Goal: Task Accomplishment & Management: Complete application form

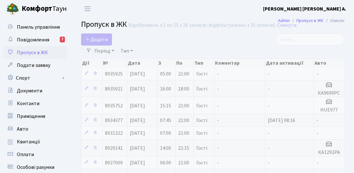
select select "25"
click at [96, 37] on span "Додати" at bounding box center [96, 39] width 23 height 7
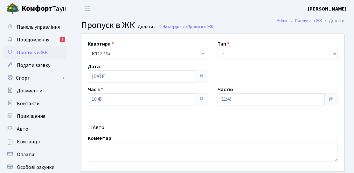
click at [96, 124] on label "Авто" at bounding box center [98, 128] width 11 height 8
click at [92, 125] on input "Авто" at bounding box center [90, 127] width 4 height 4
checkbox input "true"
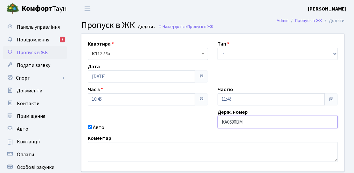
type input "КА0690ВМ"
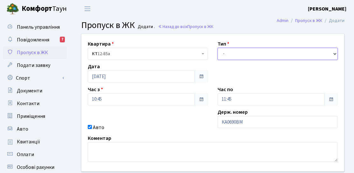
click at [257, 55] on select "- Доставка Таксі Гості Сервіс" at bounding box center [278, 54] width 120 height 12
select select "2"
click at [218, 48] on select "- Доставка Таксі Гості Сервіс" at bounding box center [278, 54] width 120 height 12
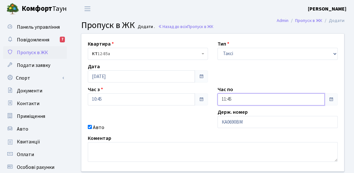
click at [237, 96] on input "11:45" at bounding box center [271, 99] width 107 height 12
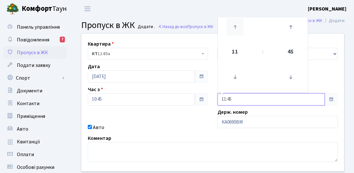
click at [240, 30] on icon at bounding box center [235, 26] width 17 height 17
type input "13:45"
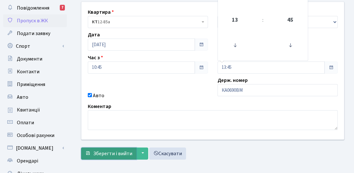
click at [109, 152] on span "Зберегти і вийти" at bounding box center [112, 153] width 39 height 7
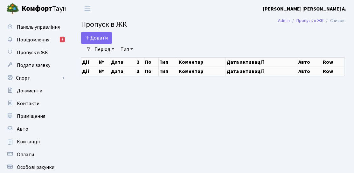
select select "25"
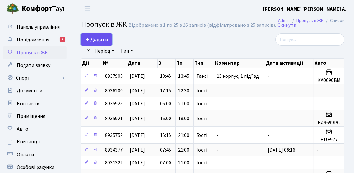
click at [98, 45] on link "Додати" at bounding box center [96, 39] width 31 height 12
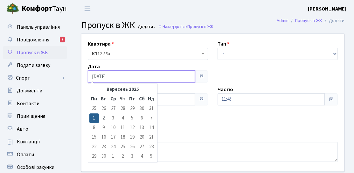
click at [94, 76] on input "[DATE]" at bounding box center [141, 76] width 107 height 12
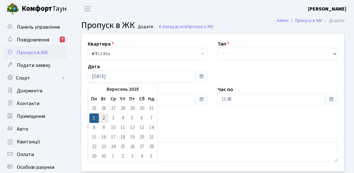
click at [101, 119] on td "2" at bounding box center [104, 118] width 10 height 10
type input "02.09.2025"
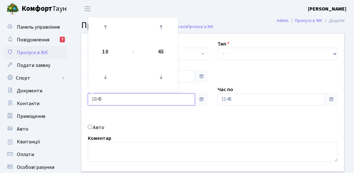
click at [115, 101] on input "10:45" at bounding box center [141, 99] width 107 height 12
click at [112, 80] on icon at bounding box center [105, 76] width 17 height 17
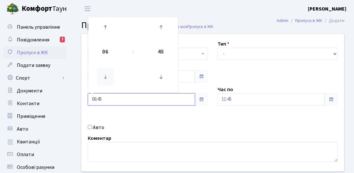
click at [112, 80] on icon at bounding box center [105, 76] width 17 height 17
click at [161, 77] on icon at bounding box center [160, 76] width 17 height 17
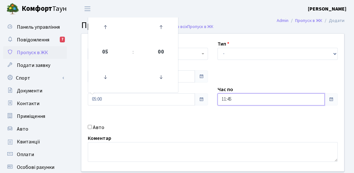
click at [246, 99] on input "11:45" at bounding box center [271, 99] width 107 height 12
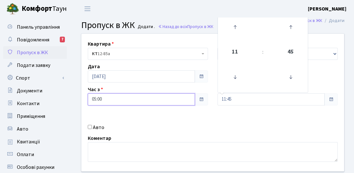
click at [103, 100] on input "05:00" at bounding box center [141, 99] width 107 height 12
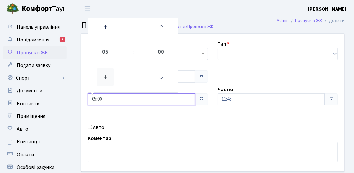
click at [110, 78] on icon at bounding box center [105, 76] width 17 height 17
click at [106, 28] on icon at bounding box center [105, 26] width 17 height 17
click at [109, 28] on icon at bounding box center [105, 26] width 17 height 17
type input "06:00"
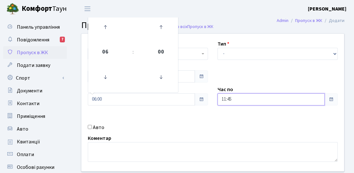
click at [237, 100] on input "11:45" at bounding box center [271, 99] width 107 height 12
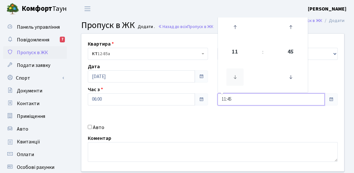
click at [234, 76] on icon at bounding box center [235, 76] width 17 height 17
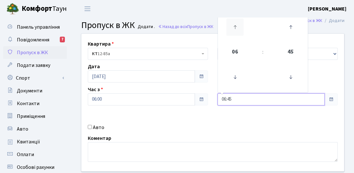
click at [243, 32] on icon at bounding box center [235, 26] width 17 height 17
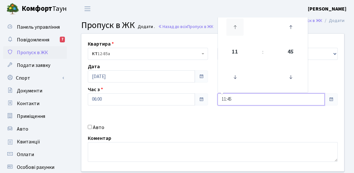
click at [243, 32] on icon at bounding box center [235, 26] width 17 height 17
click at [242, 32] on icon at bounding box center [235, 26] width 17 height 17
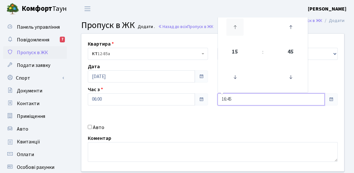
click at [242, 32] on icon at bounding box center [235, 26] width 17 height 17
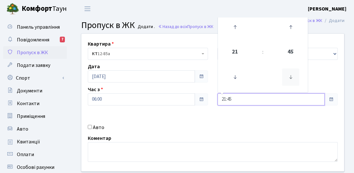
click at [294, 81] on icon at bounding box center [290, 76] width 17 height 17
click at [293, 81] on icon at bounding box center [290, 76] width 17 height 17
type input "21:00"
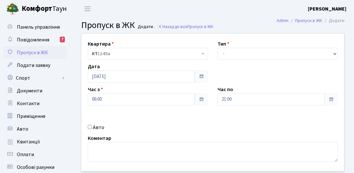
click at [313, 78] on div "Квартира <b>КТ</b>&nbsp;&nbsp;&nbsp;&nbsp;12-85а КТ 12-85а Тип - Доставка Таксі…" at bounding box center [213, 103] width 272 height 138
click at [305, 58] on select "- Доставка Таксі Гості Сервіс" at bounding box center [278, 54] width 120 height 12
click at [218, 48] on select "- Доставка Таксі Гості Сервіс" at bounding box center [278, 54] width 120 height 12
click at [251, 58] on select "- Доставка Таксі Гості Сервіс" at bounding box center [278, 54] width 120 height 12
select select "3"
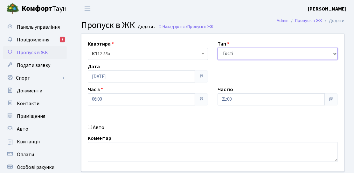
click at [218, 48] on select "- Доставка Таксі Гості Сервіс" at bounding box center [278, 54] width 120 height 12
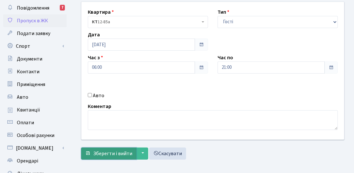
click at [118, 155] on span "Зберегти і вийти" at bounding box center [112, 153] width 39 height 7
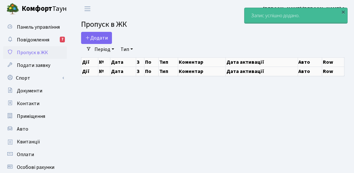
select select "25"
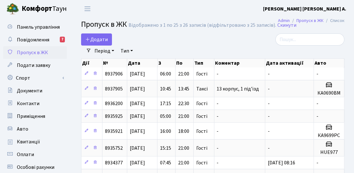
click at [102, 46] on link "Період" at bounding box center [104, 51] width 25 height 11
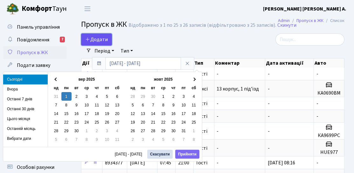
click at [102, 41] on span "Додати" at bounding box center [96, 39] width 23 height 7
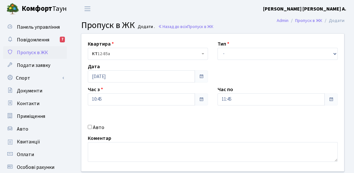
click at [97, 127] on label "Авто" at bounding box center [98, 128] width 11 height 8
click at [92, 127] on input "Авто" at bounding box center [90, 127] width 4 height 4
checkbox input "true"
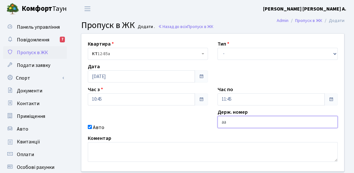
type input "[PERSON_NAME]"
type input "АА9431ІВ"
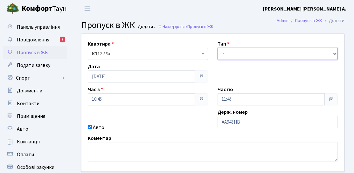
click at [252, 58] on select "- Доставка Таксі Гості Сервіс" at bounding box center [278, 54] width 120 height 12
select select "2"
click at [218, 48] on select "- Доставка Таксі Гості Сервіс" at bounding box center [278, 54] width 120 height 12
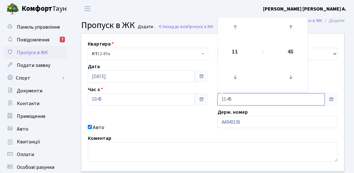
drag, startPoint x: 246, startPoint y: 94, endPoint x: 244, endPoint y: 92, distance: 3.4
click at [246, 95] on input "11:45" at bounding box center [271, 99] width 107 height 12
click at [231, 25] on icon at bounding box center [235, 26] width 17 height 17
type input "13:45"
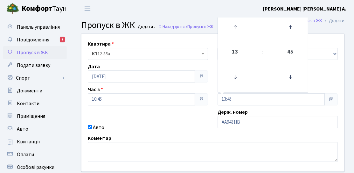
click at [182, 129] on div "Авто" at bounding box center [148, 128] width 130 height 8
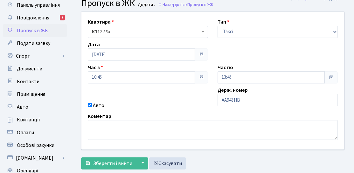
scroll to position [64, 0]
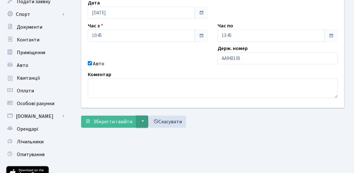
click at [137, 122] on button "▼" at bounding box center [142, 122] width 12 height 12
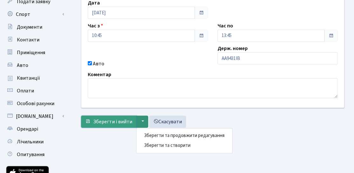
click at [132, 120] on button "Зберегти і вийти" at bounding box center [108, 122] width 55 height 12
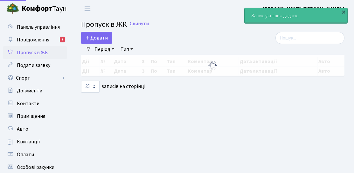
select select "25"
